Goal: Information Seeking & Learning: Find specific page/section

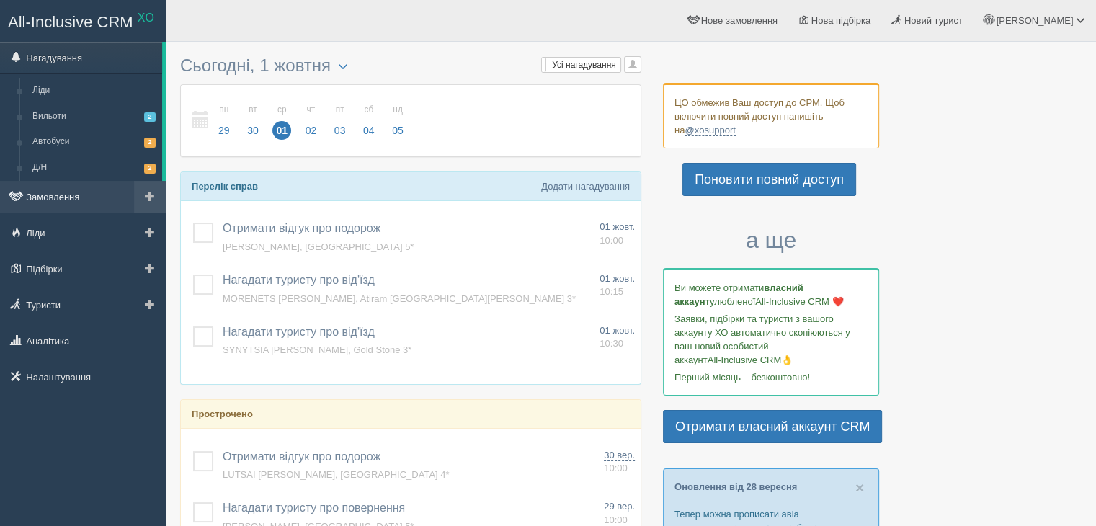
click at [50, 199] on link "Замовлення" at bounding box center [83, 197] width 166 height 32
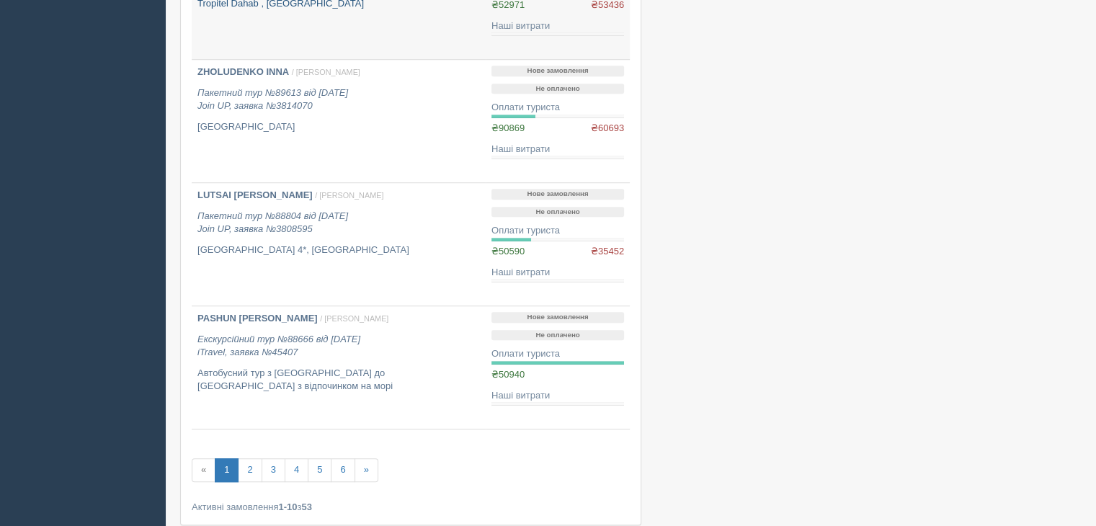
scroll to position [1023, 0]
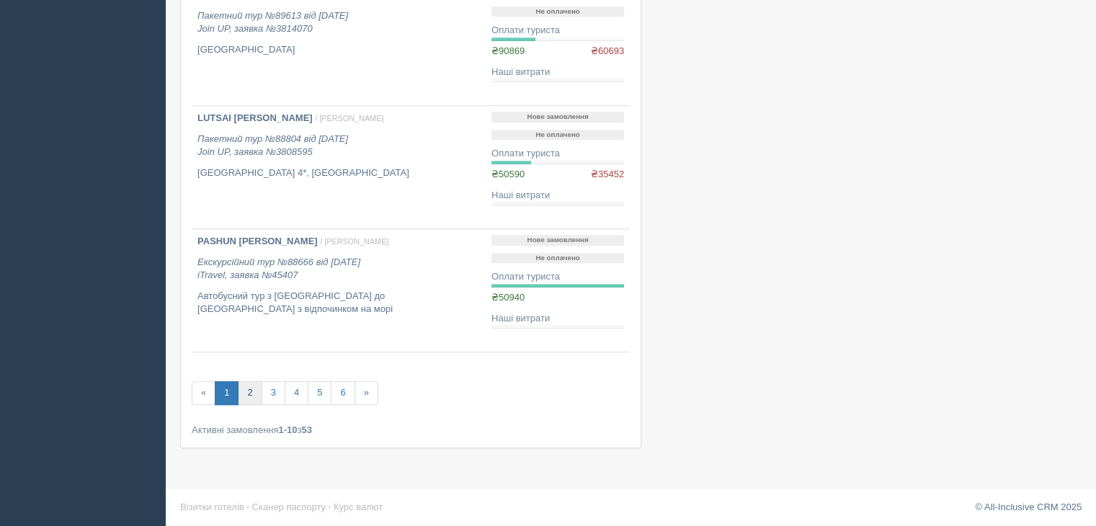
click at [248, 389] on link "2" at bounding box center [250, 393] width 24 height 24
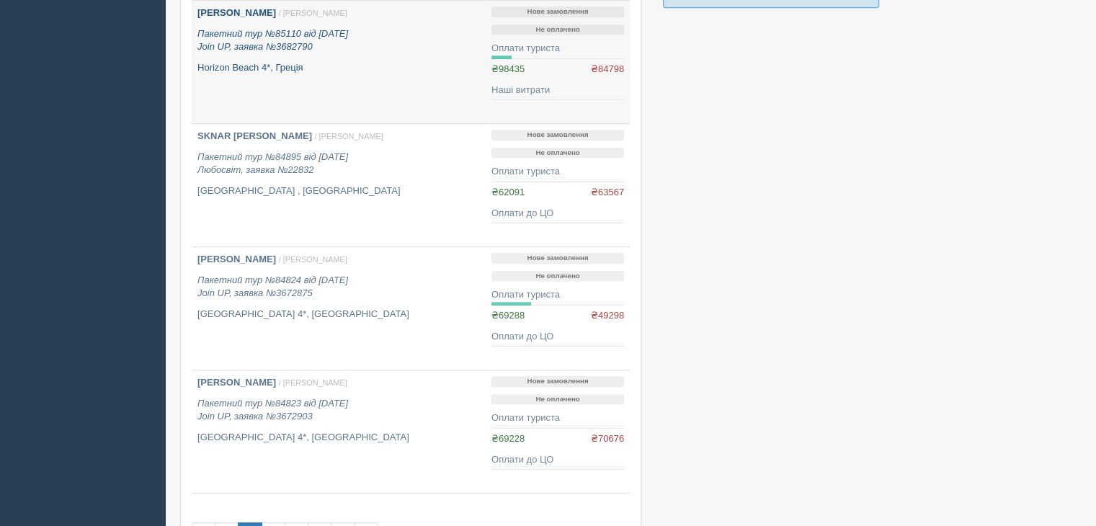
scroll to position [937, 0]
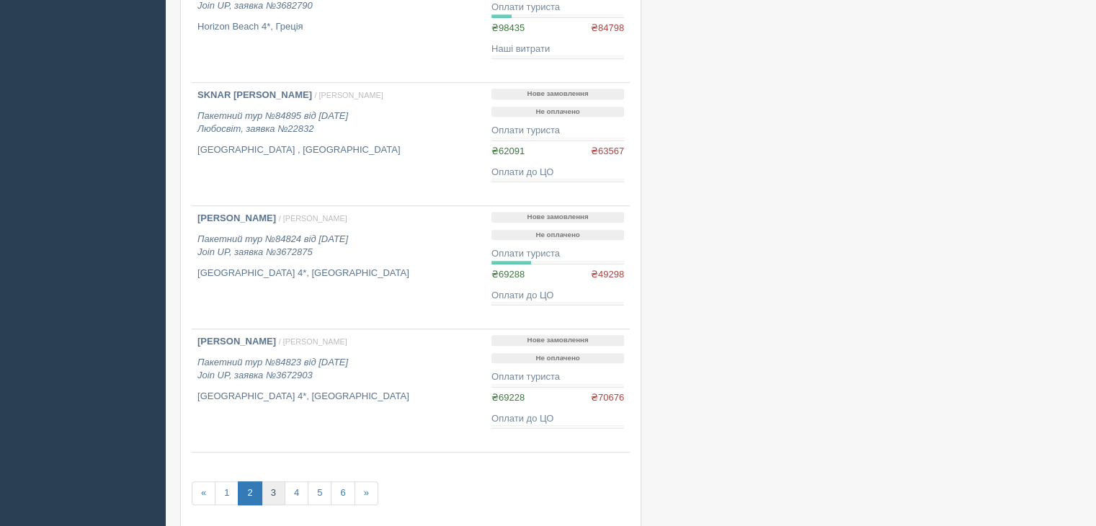
click at [271, 494] on link "3" at bounding box center [274, 493] width 24 height 24
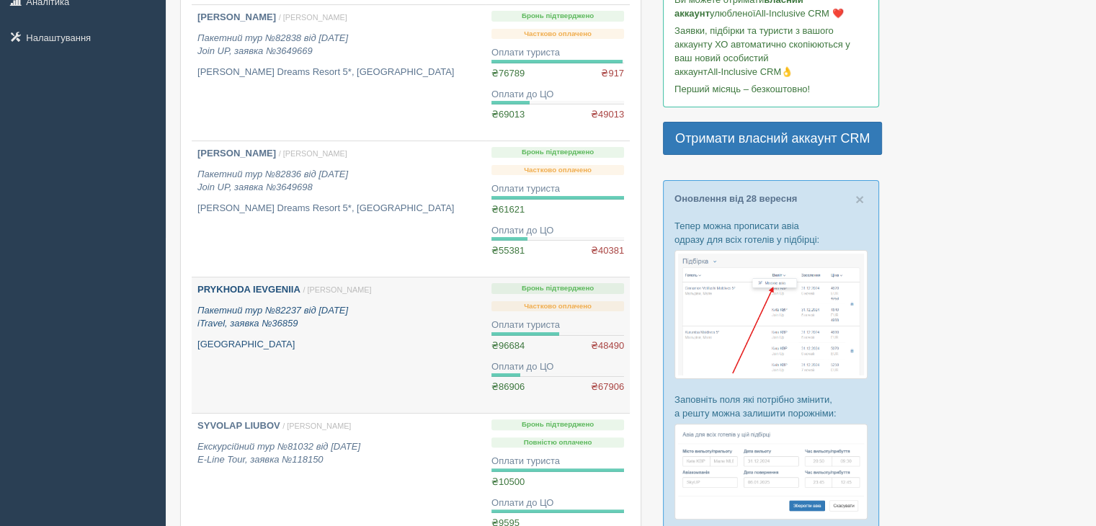
scroll to position [360, 0]
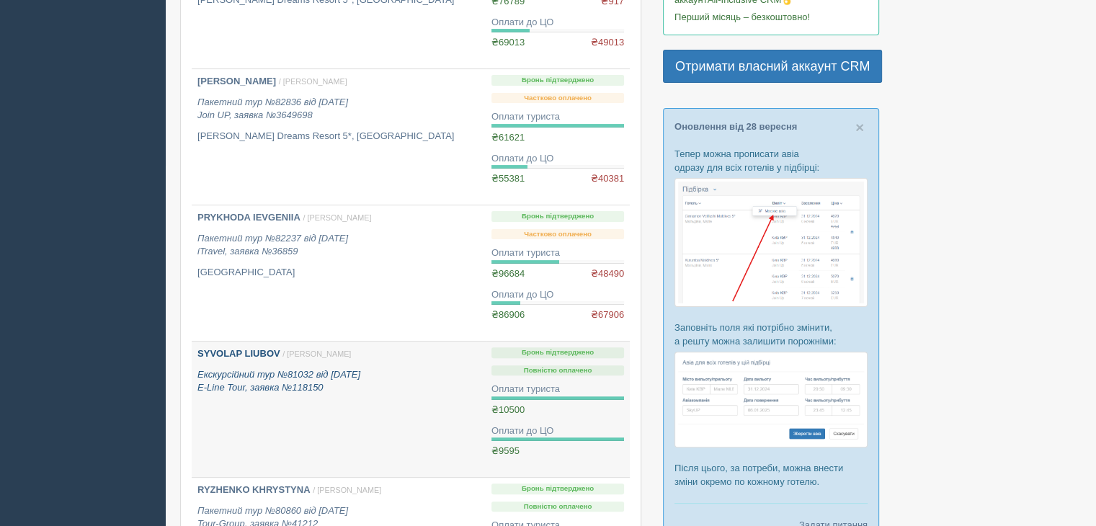
click at [265, 352] on b "SYVOLAP LIUBOV" at bounding box center [238, 353] width 83 height 11
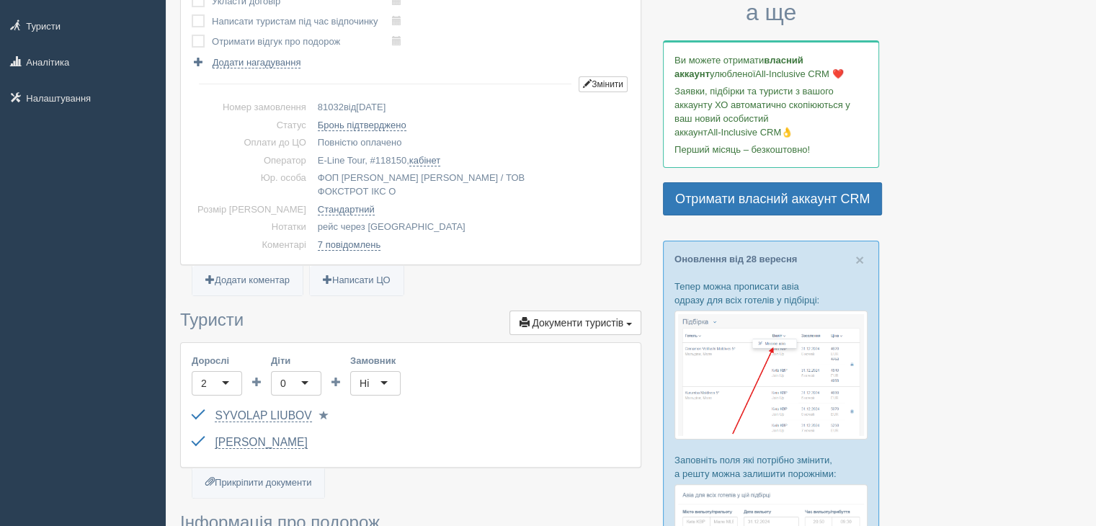
scroll to position [144, 0]
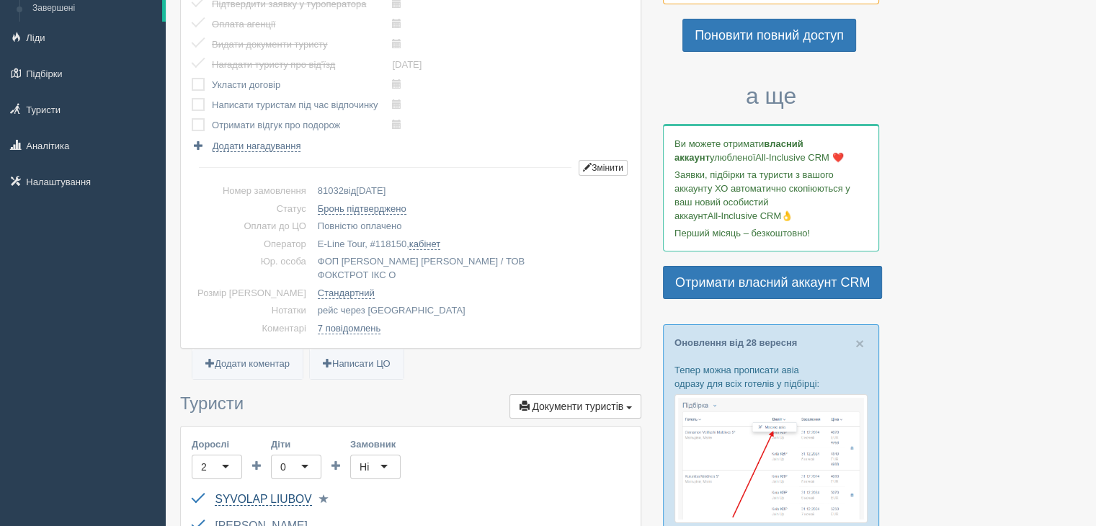
click at [243, 493] on link "SYVOLAP LIUBOV" at bounding box center [263, 499] width 97 height 13
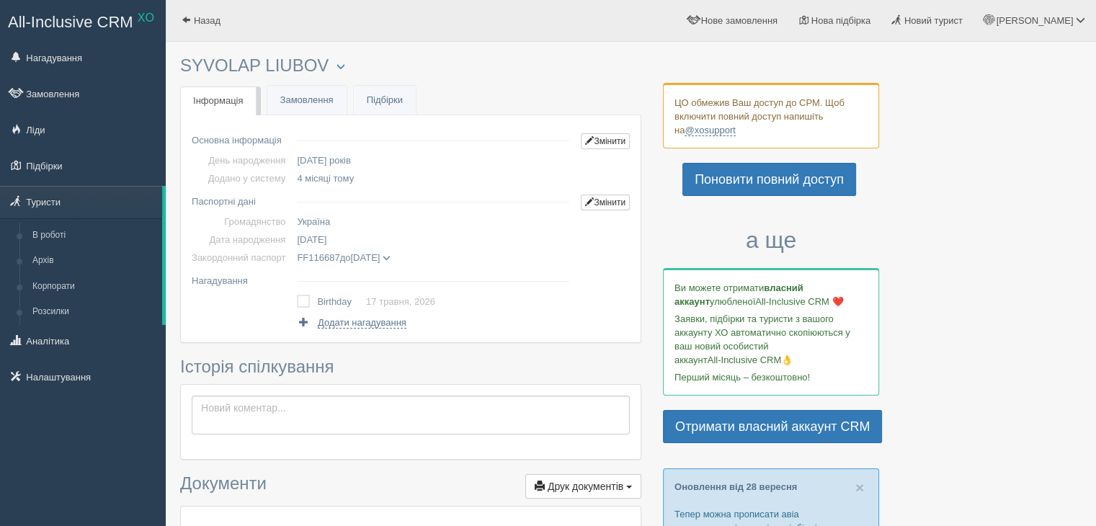
click at [390, 257] on span at bounding box center [387, 258] width 8 height 8
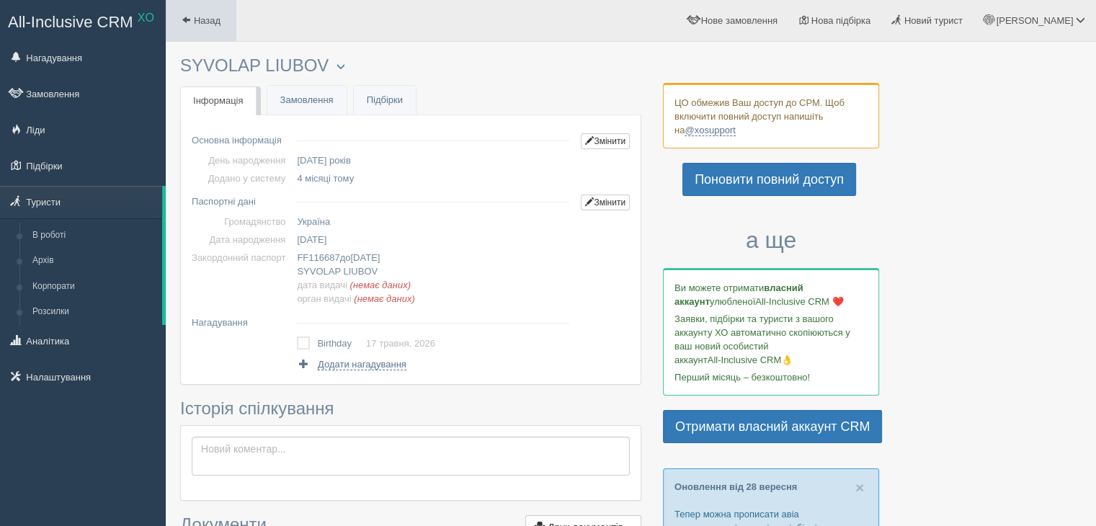
click at [184, 21] on span at bounding box center [186, 19] width 9 height 9
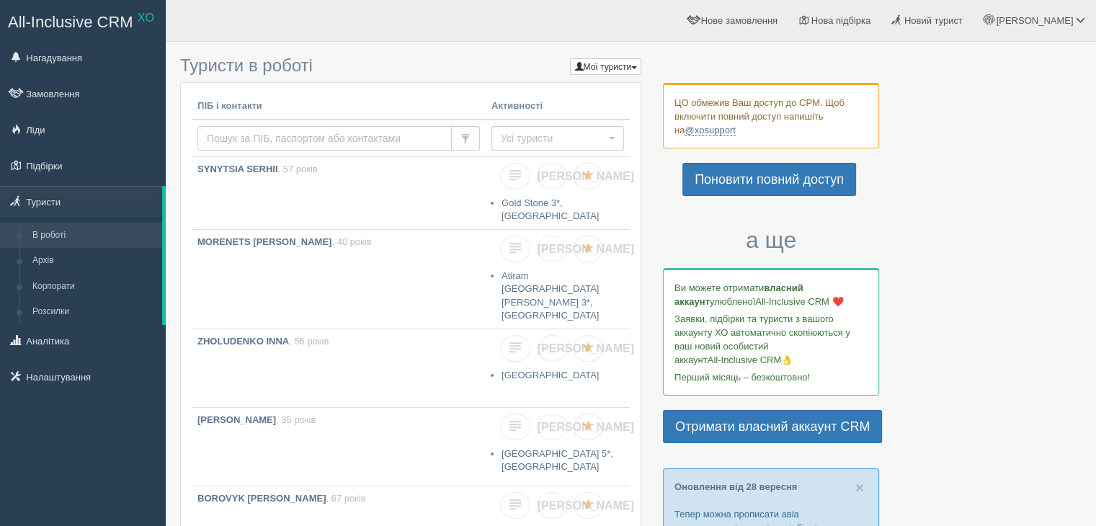
click at [238, 138] on input "text" at bounding box center [324, 138] width 254 height 24
type input "і"
click at [311, 145] on input "syvolap" at bounding box center [324, 138] width 254 height 24
type input "syvolap liubov"
click at [405, 140] on input "syvolap liubov" at bounding box center [324, 138] width 254 height 24
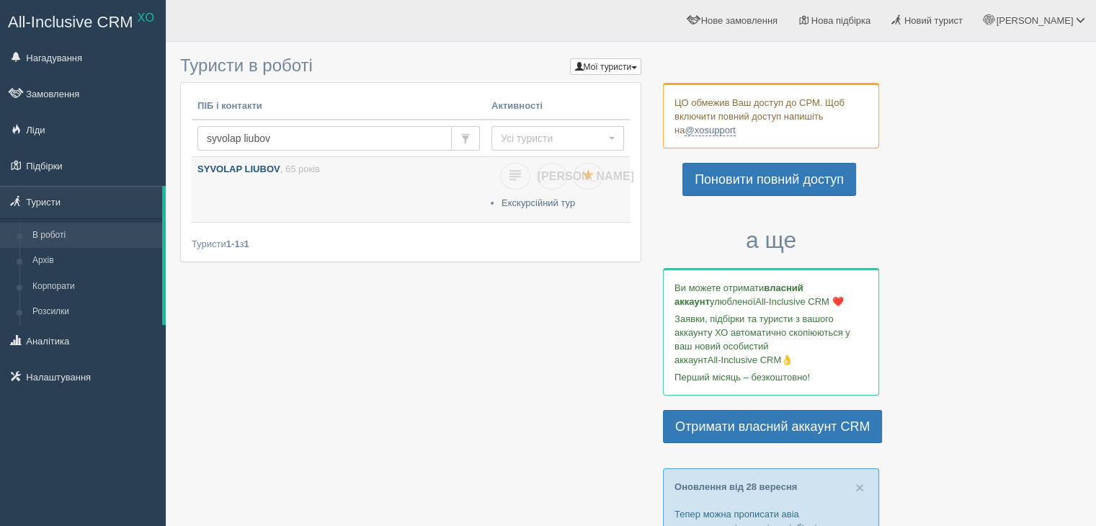
click at [269, 171] on b "SYVOLAP LIUBOV" at bounding box center [238, 169] width 83 height 11
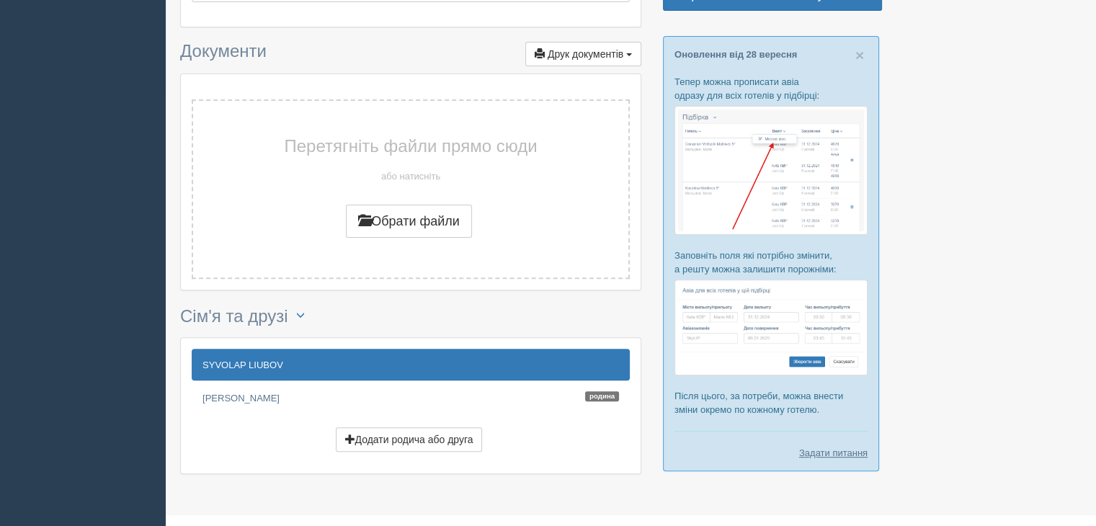
scroll to position [457, 0]
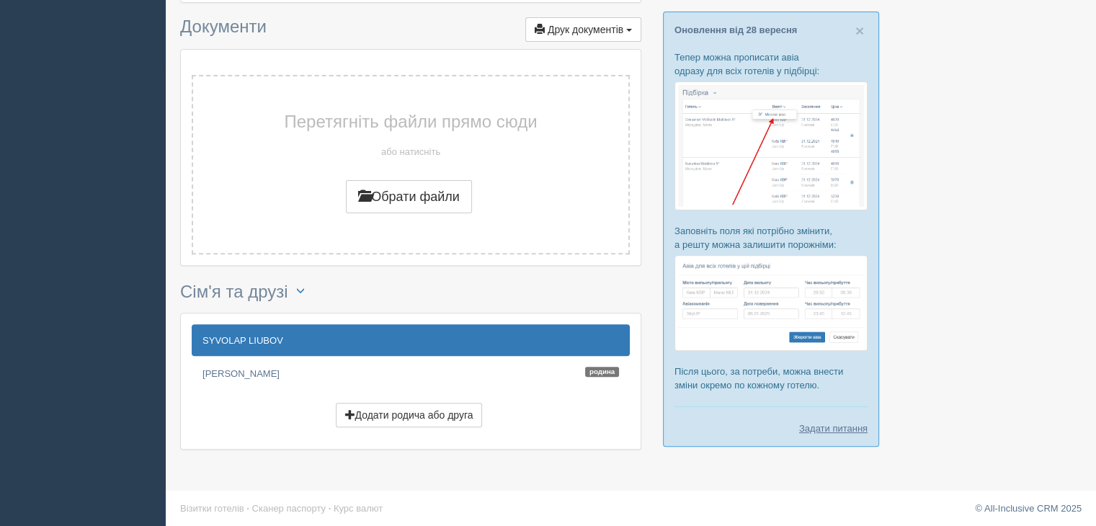
click at [303, 331] on link "SYVOLAP LIUBOV" at bounding box center [411, 340] width 438 height 32
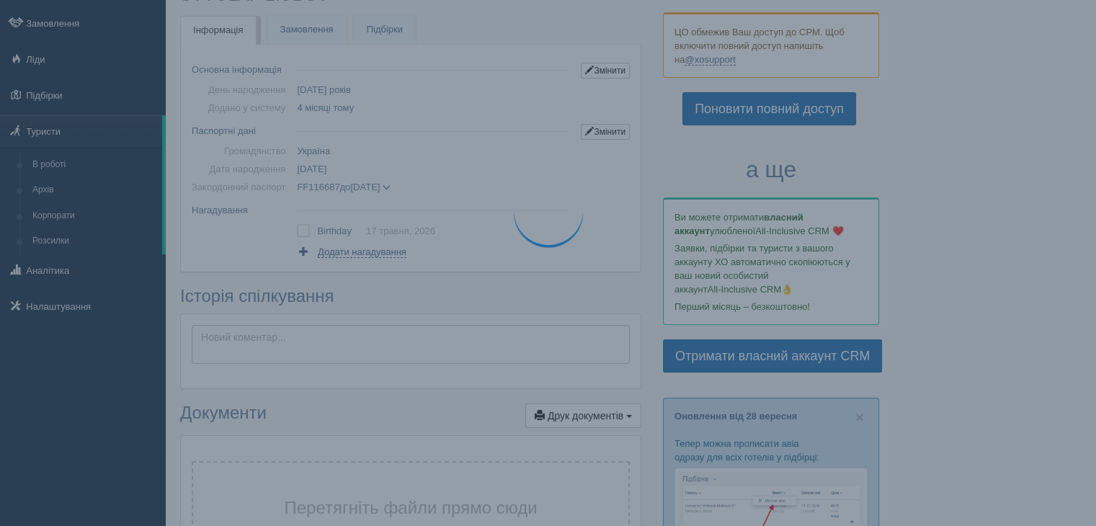
scroll to position [0, 0]
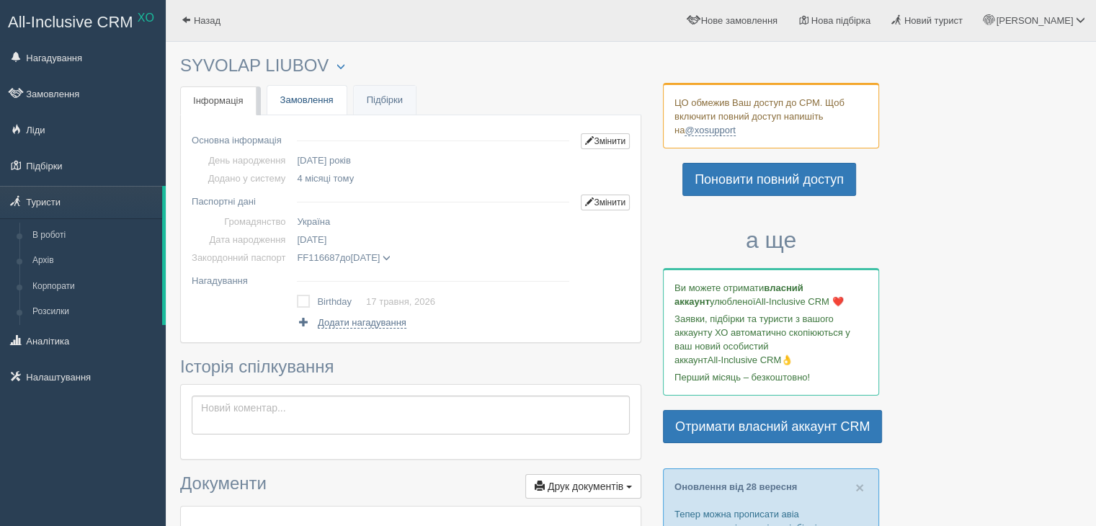
click at [305, 107] on link "Замовлення" at bounding box center [306, 101] width 79 height 30
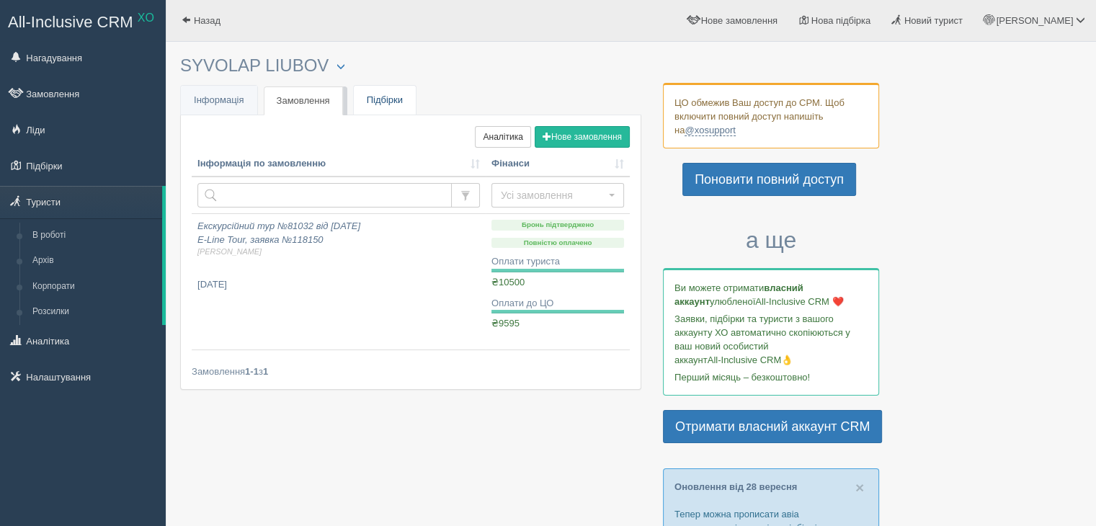
click at [375, 99] on link "Підбірки" at bounding box center [385, 101] width 62 height 30
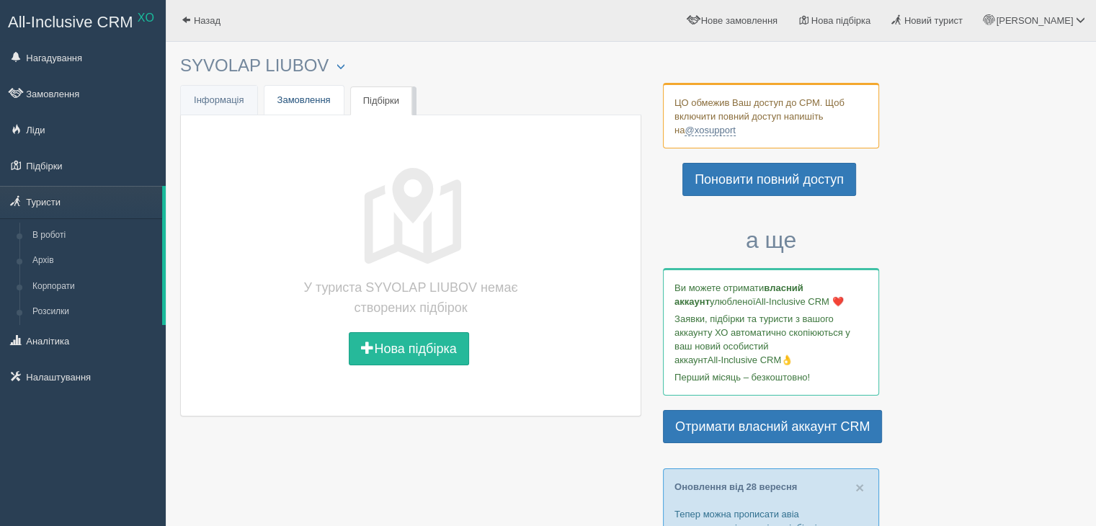
click at [309, 90] on link "Замовлення" at bounding box center [303, 101] width 79 height 30
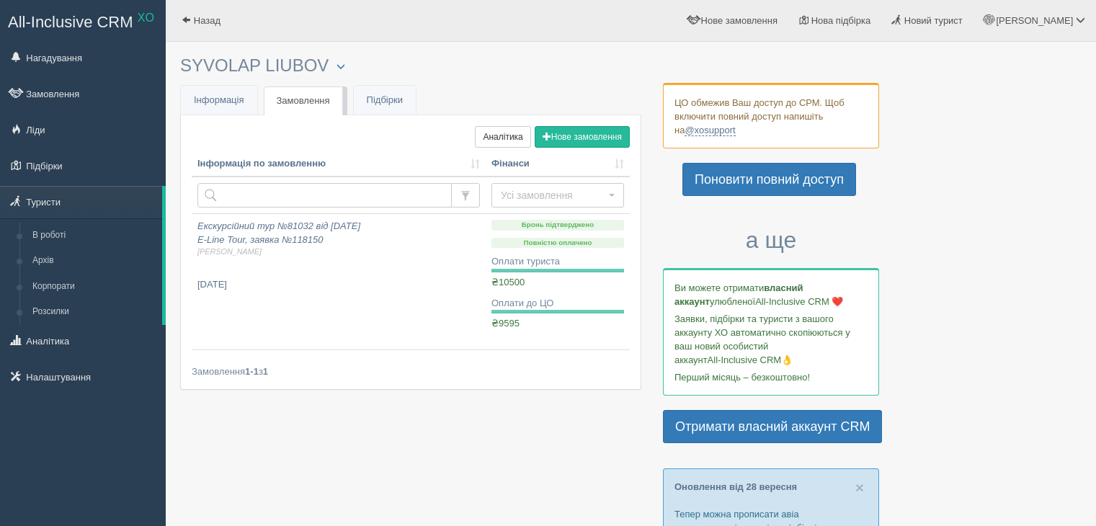
click at [231, 98] on span "Інформація" at bounding box center [219, 99] width 50 height 11
